Goal: Use online tool/utility: Utilize a website feature to perform a specific function

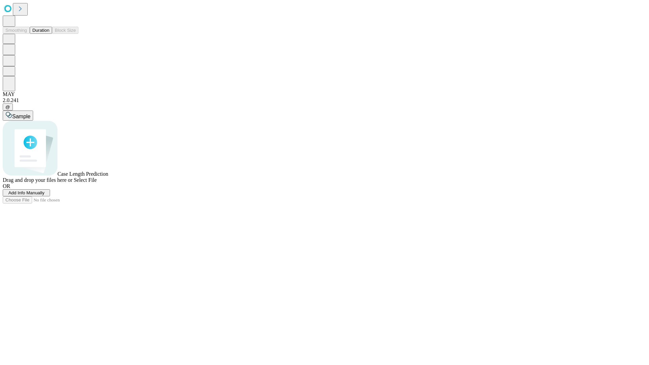
click at [49, 34] on button "Duration" at bounding box center [41, 30] width 22 height 7
click at [97, 183] on span "Select File" at bounding box center [85, 180] width 23 height 6
